Goal: Task Accomplishment & Management: Use online tool/utility

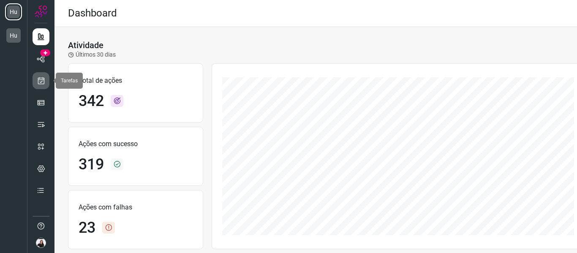
click at [42, 80] on icon at bounding box center [41, 80] width 9 height 8
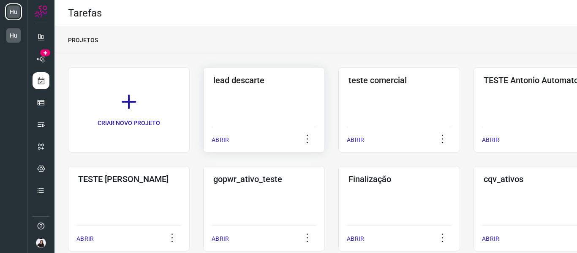
click at [339, 97] on div "lead descarte ABRIR" at bounding box center [400, 109] width 122 height 85
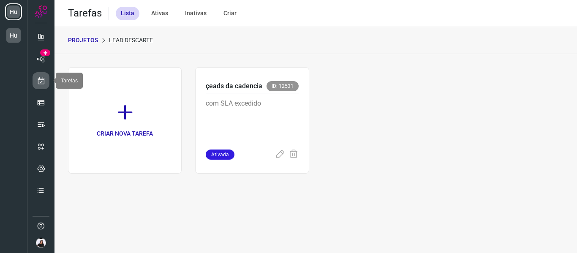
click at [43, 84] on icon at bounding box center [41, 80] width 9 height 8
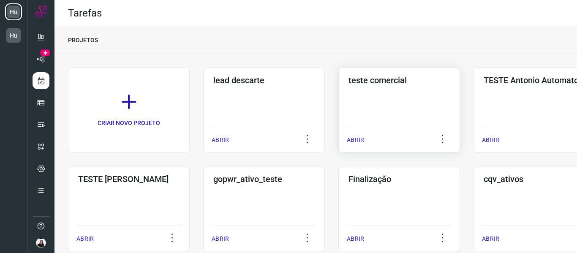
click at [474, 98] on div "teste comercial ABRIR" at bounding box center [535, 109] width 122 height 85
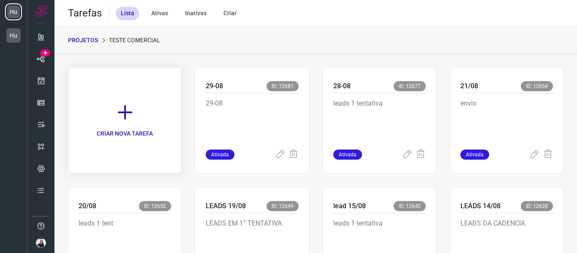
click at [126, 112] on icon at bounding box center [125, 112] width 19 height 19
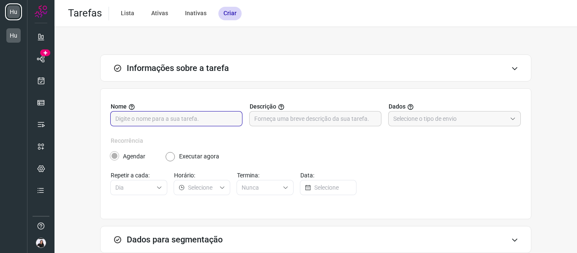
click at [175, 120] on input "text" at bounding box center [176, 119] width 122 height 14
type input "01-09"
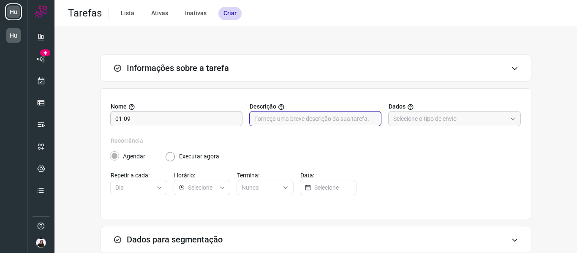
type input "n"
type input "e"
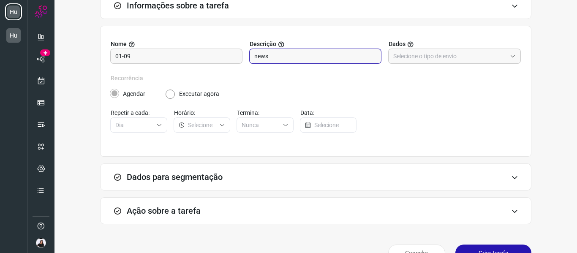
scroll to position [83, 0]
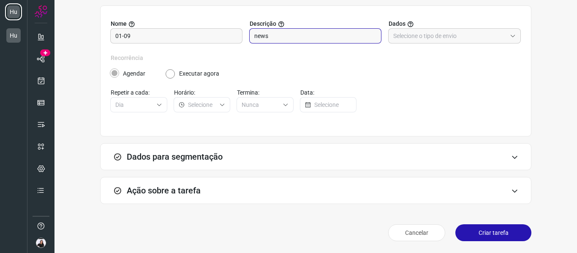
type input "news"
click at [471, 28] on label "Dados" at bounding box center [455, 23] width 132 height 9
click at [470, 38] on input "text" at bounding box center [449, 36] width 113 height 14
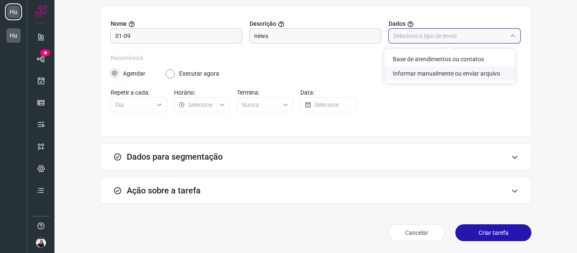
click at [421, 76] on li "Informar manualmente ou enviar arquivo" at bounding box center [450, 73] width 131 height 14
type input "Informar manualmente ou enviar arquivo"
radio input "false"
radio input "true"
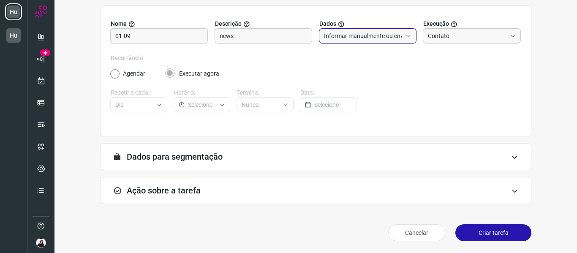
click at [222, 184] on div "Ação sobre a tarefa" at bounding box center [316, 190] width 432 height 27
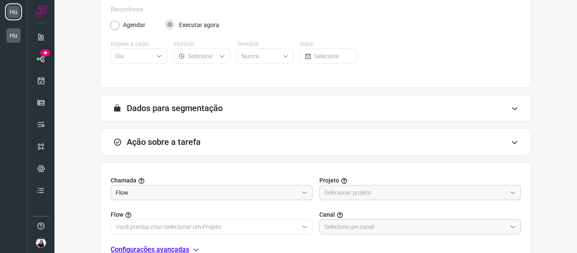
scroll to position [216, 0]
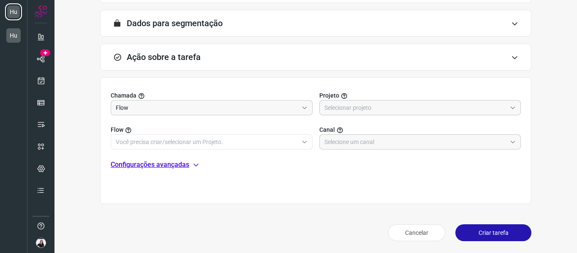
click at [385, 102] on input "text" at bounding box center [416, 108] width 183 height 14
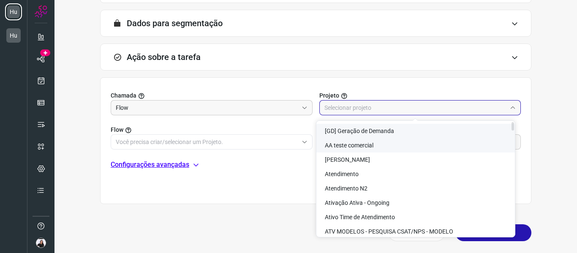
click at [377, 196] on li "AA teste comercial" at bounding box center [416, 203] width 199 height 14
type input "AA teste comercial"
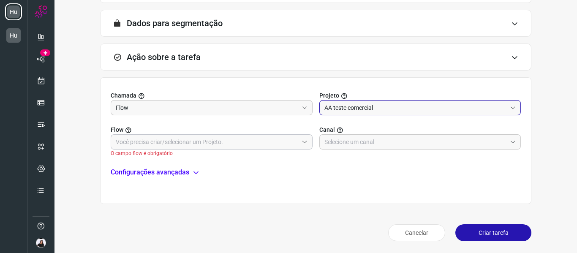
click at [167, 143] on input "text" at bounding box center [207, 142] width 183 height 14
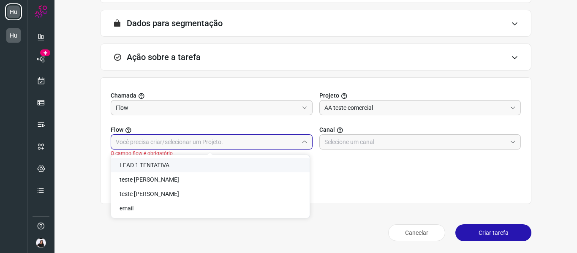
click at [167, 165] on span "LEAD 1 TENTATIVA" at bounding box center [145, 165] width 50 height 7
type input "LEAD 1 TENTATIVA"
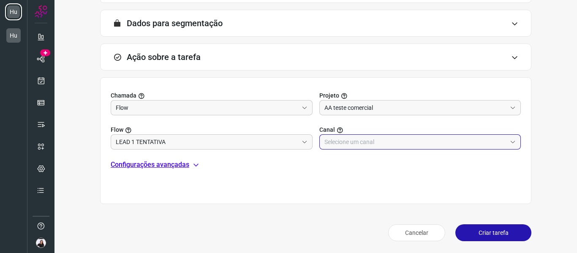
click at [426, 145] on input "text" at bounding box center [416, 142] width 183 height 14
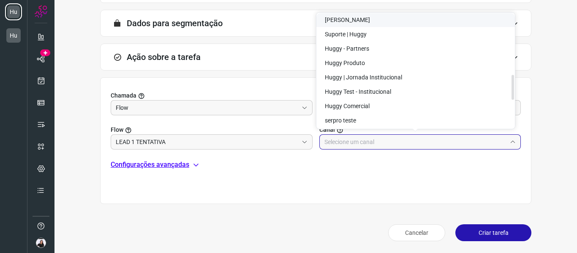
scroll to position [283, 0]
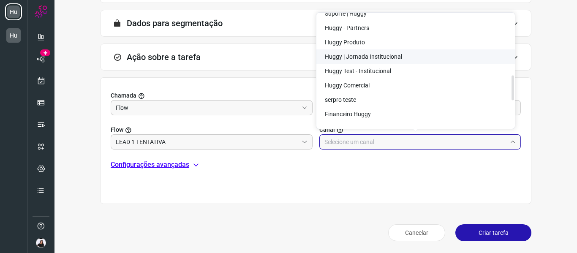
click at [380, 55] on span "Huggy | Jornada Institucional" at bounding box center [363, 56] width 77 height 7
type input "Huggy | Jornada Institucional"
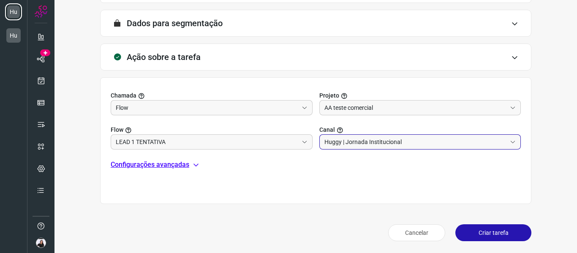
click at [486, 231] on button "Criar tarefa" at bounding box center [494, 232] width 76 height 17
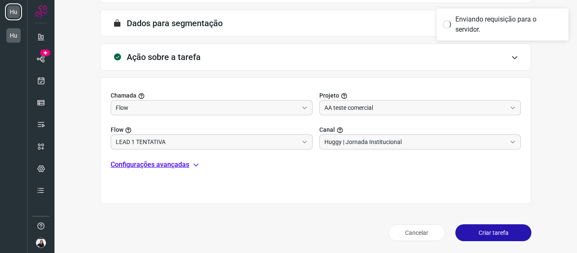
scroll to position [183, 0]
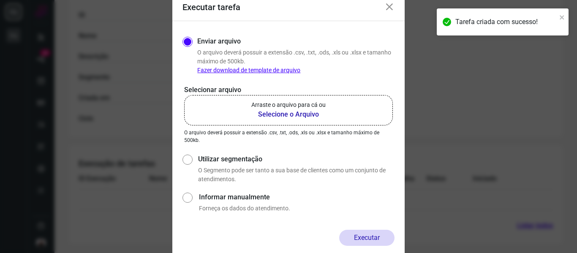
click at [311, 113] on b "Selecione o Arquivo" at bounding box center [288, 114] width 74 height 10
click at [0, 0] on input "Arraste o arquivo para cá ou Selecione o Arquivo" at bounding box center [0, 0] width 0 height 0
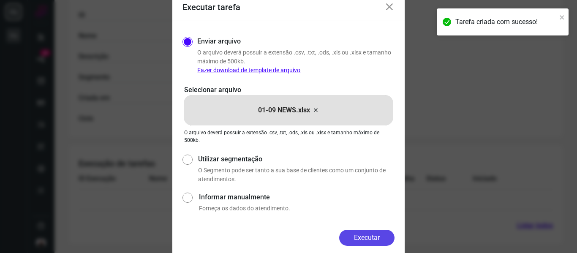
click at [355, 239] on button "Executar" at bounding box center [366, 238] width 55 height 16
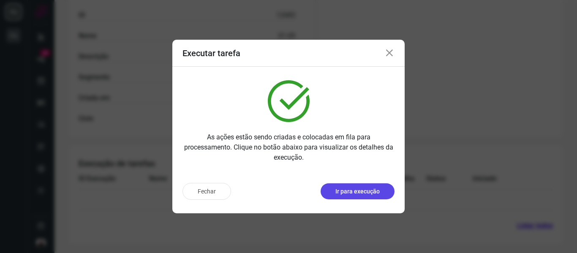
click at [336, 191] on p "Ir para execução" at bounding box center [358, 191] width 44 height 9
